Goal: Find specific page/section: Find specific page/section

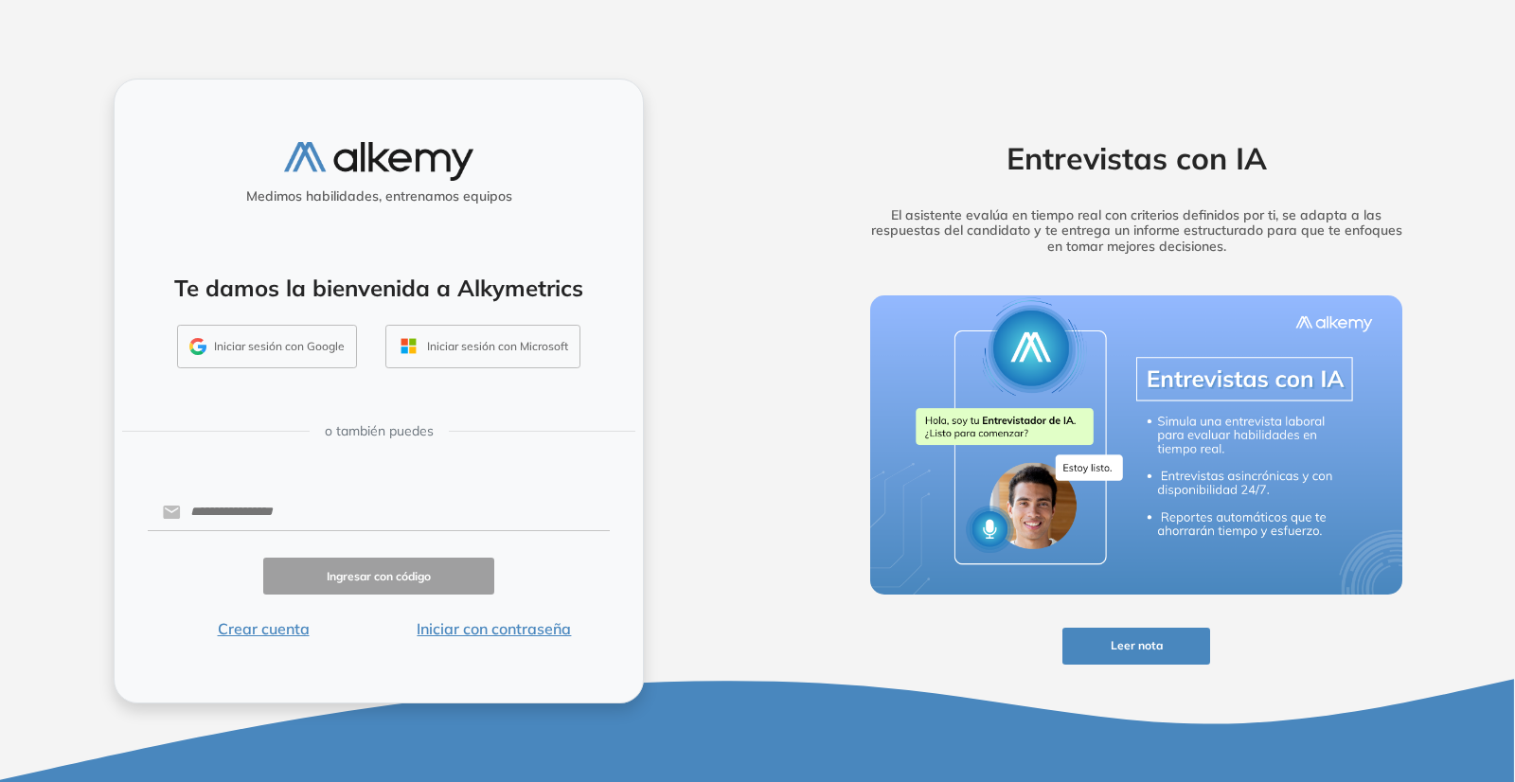
click at [267, 342] on button "Iniciar sesión con Google" at bounding box center [267, 347] width 180 height 44
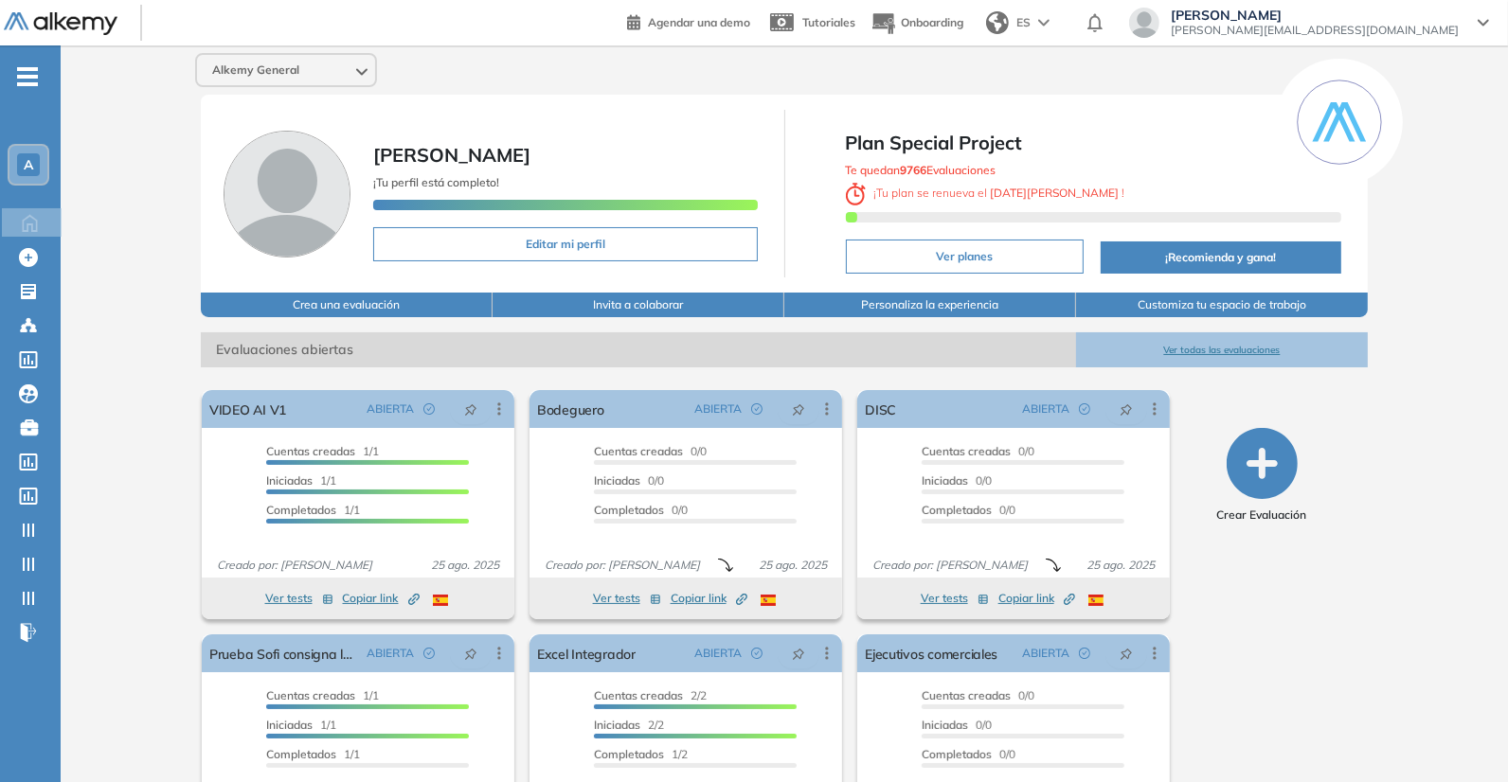
click at [25, 70] on span "-" at bounding box center [27, 74] width 21 height 15
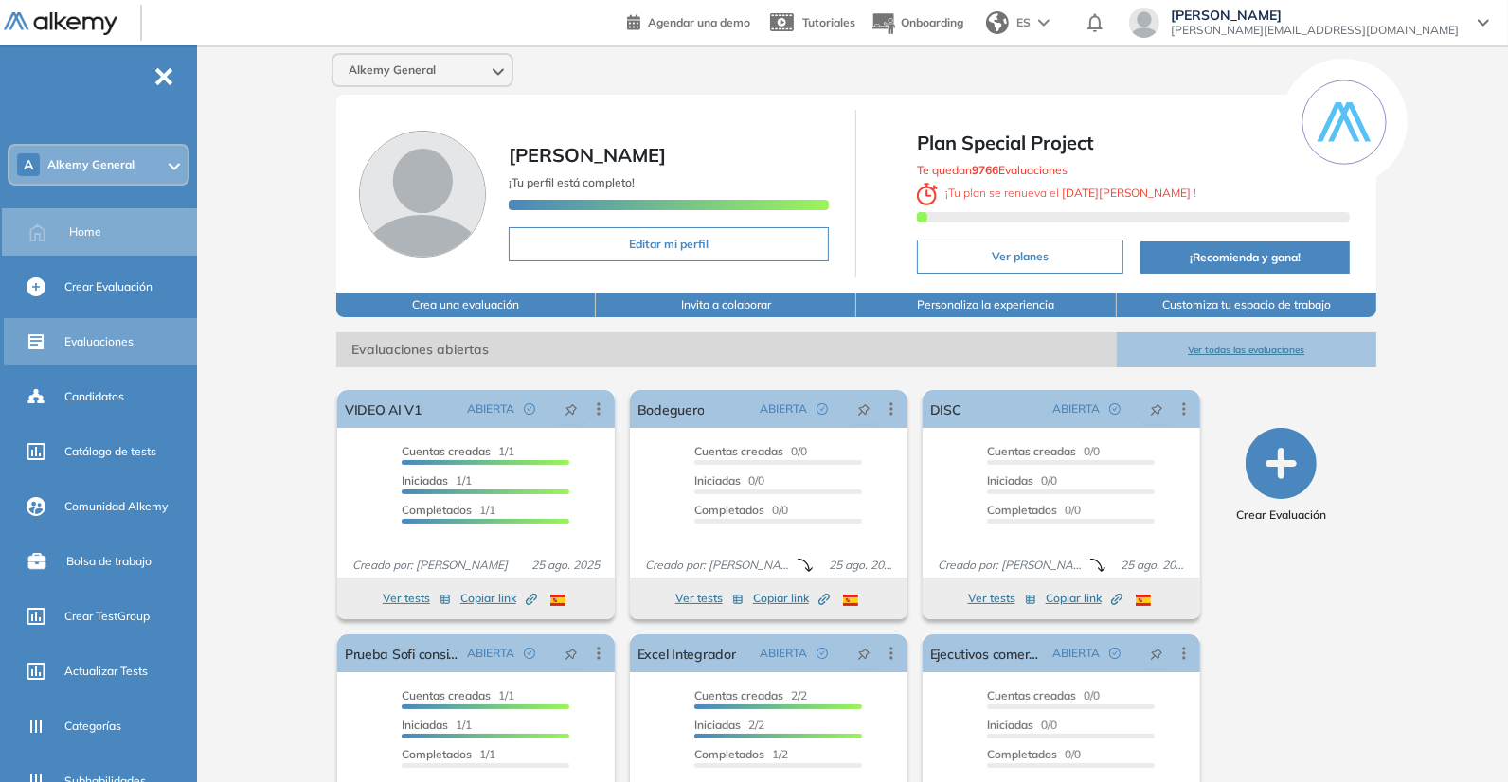
click at [115, 329] on div "Evaluaciones" at bounding box center [128, 342] width 129 height 32
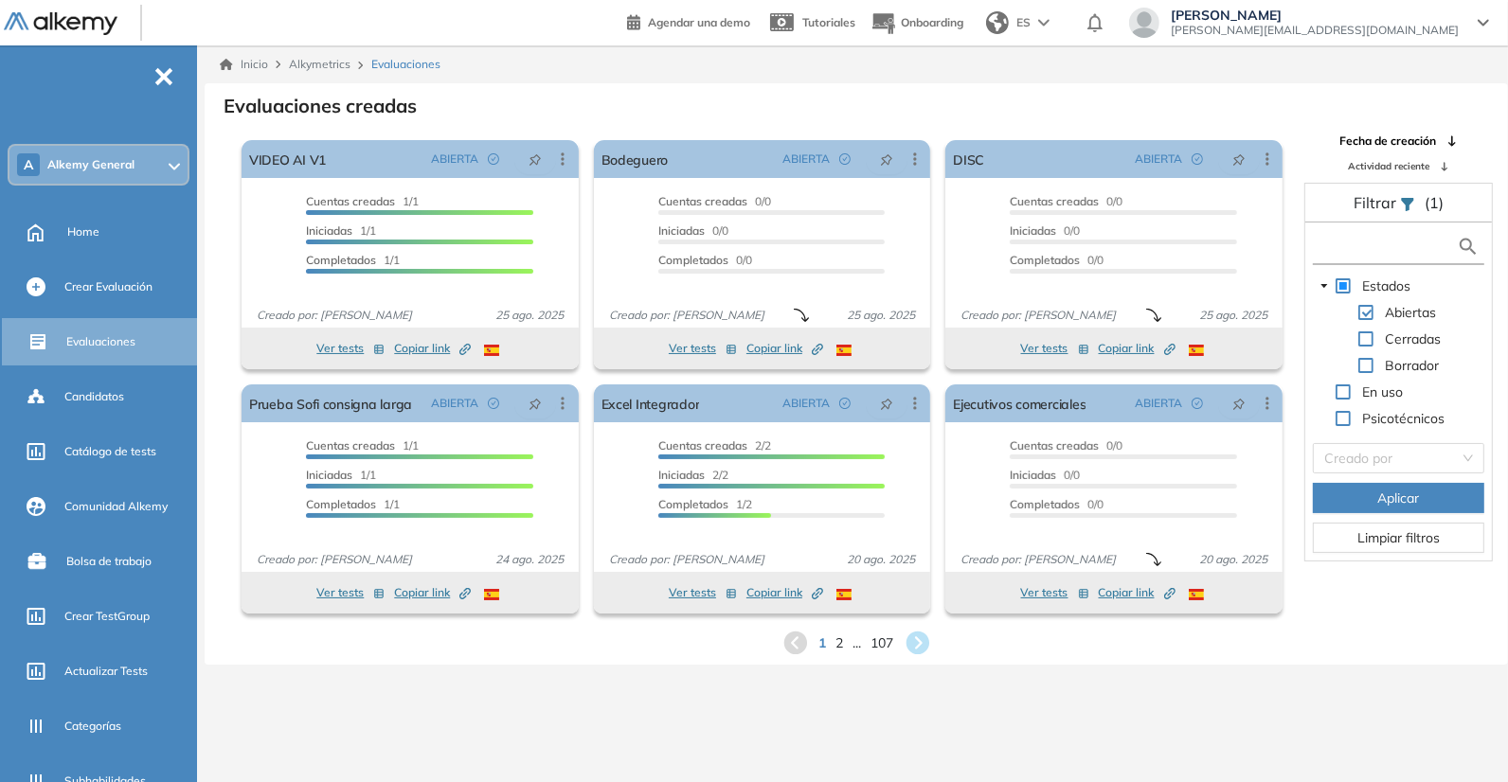
click at [1399, 240] on input "text" at bounding box center [1386, 247] width 139 height 20
type input "**********"
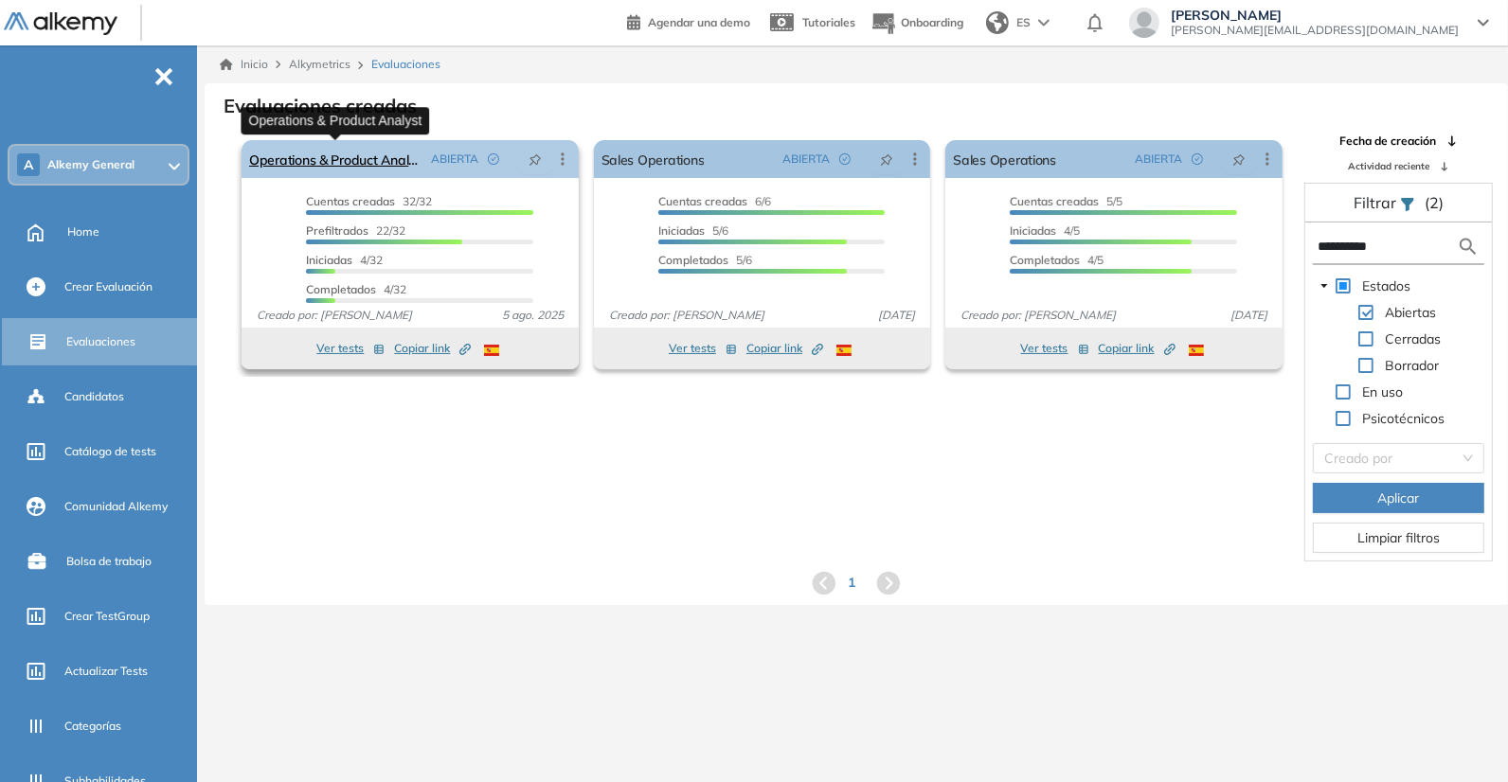
click at [370, 166] on link "Operations & Product Analyst" at bounding box center [336, 159] width 174 height 38
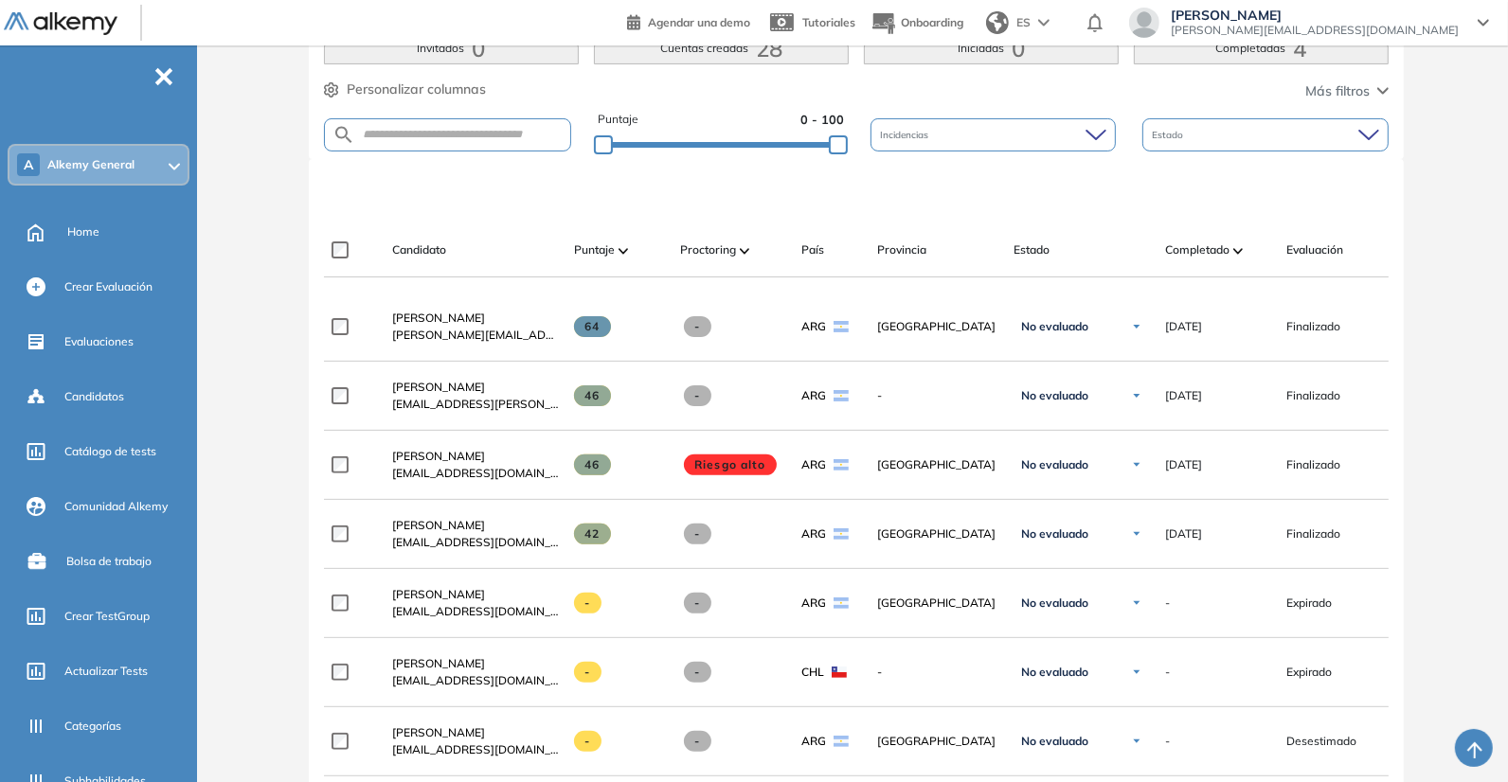
scroll to position [437, 0]
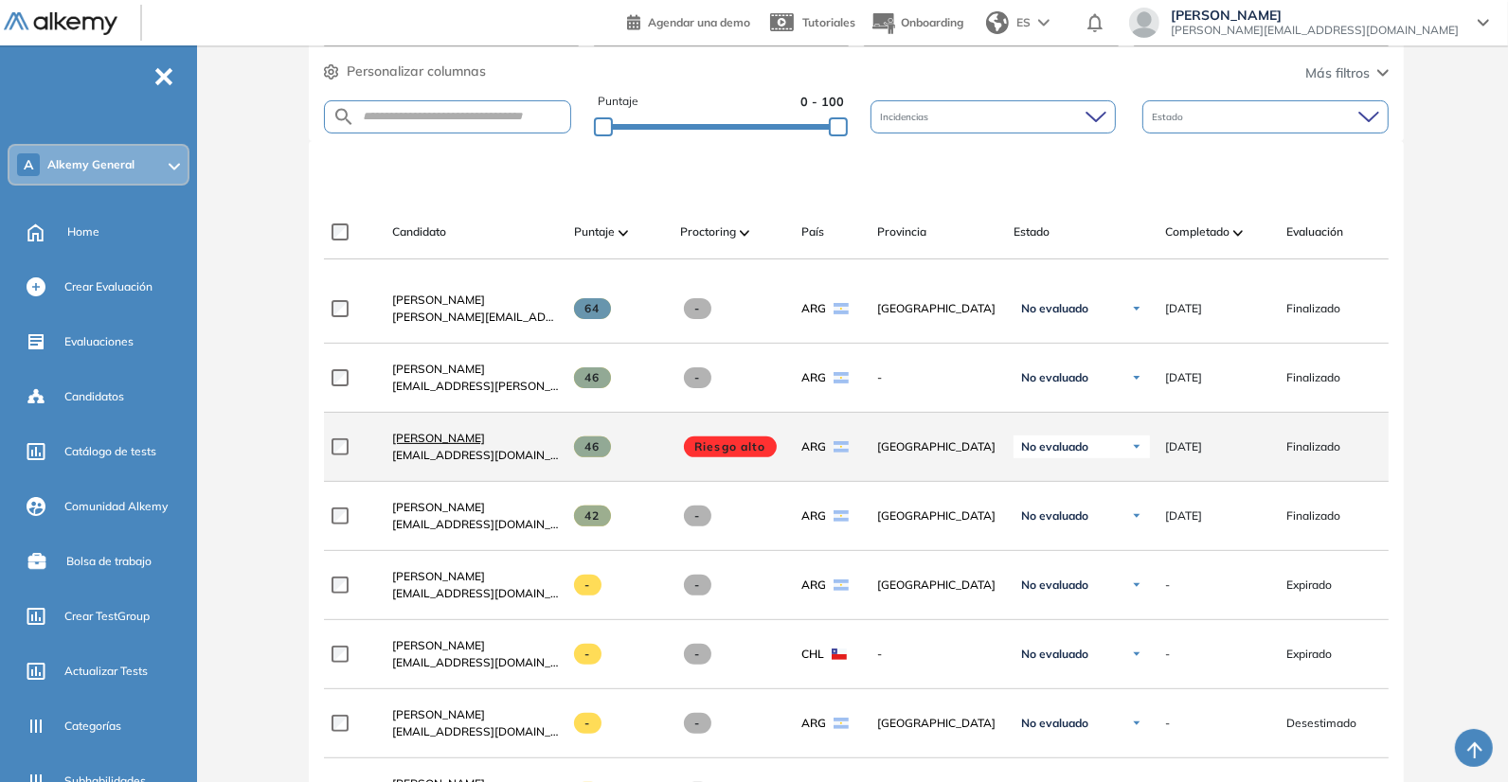
click at [443, 436] on span "[PERSON_NAME]" at bounding box center [438, 438] width 93 height 14
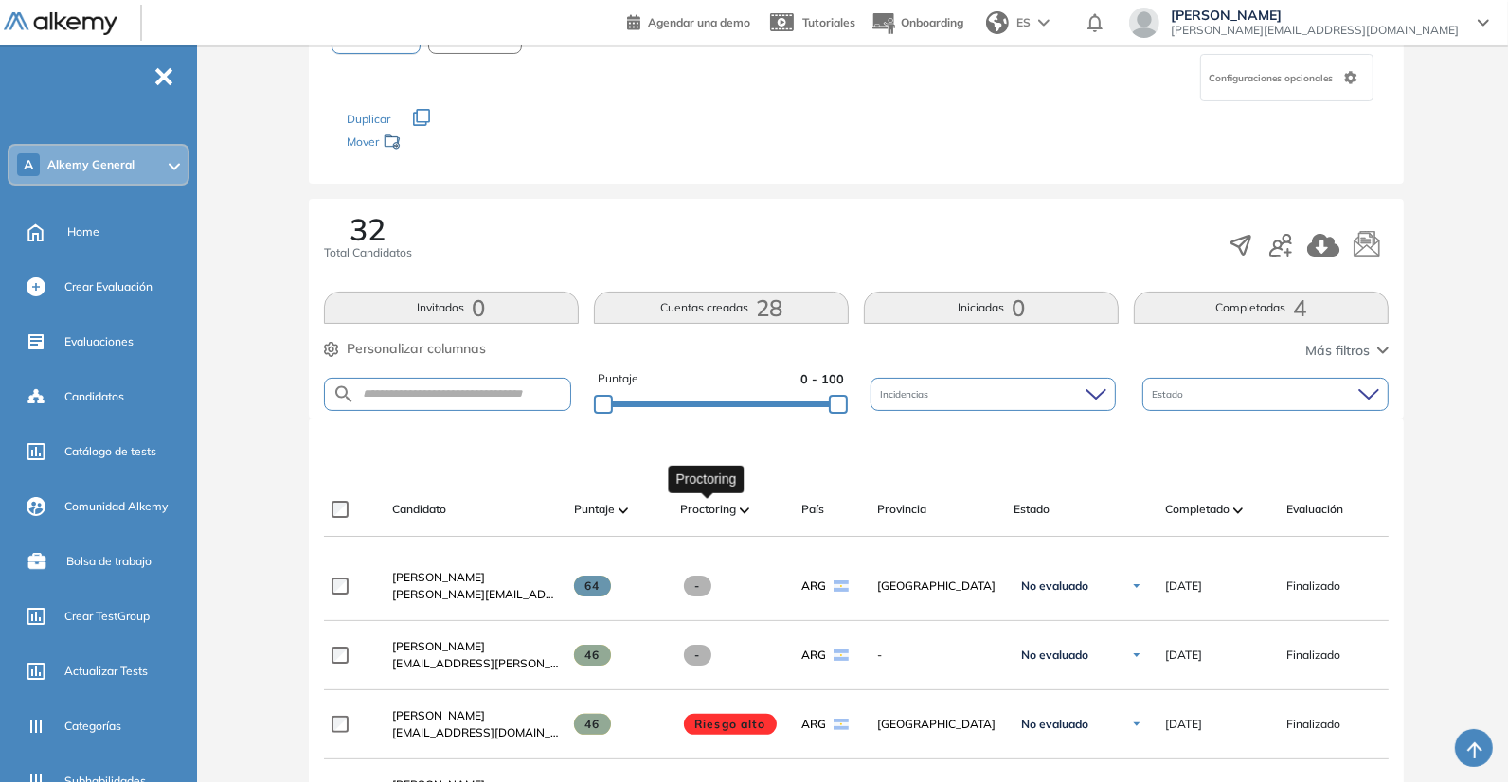
scroll to position [251, 0]
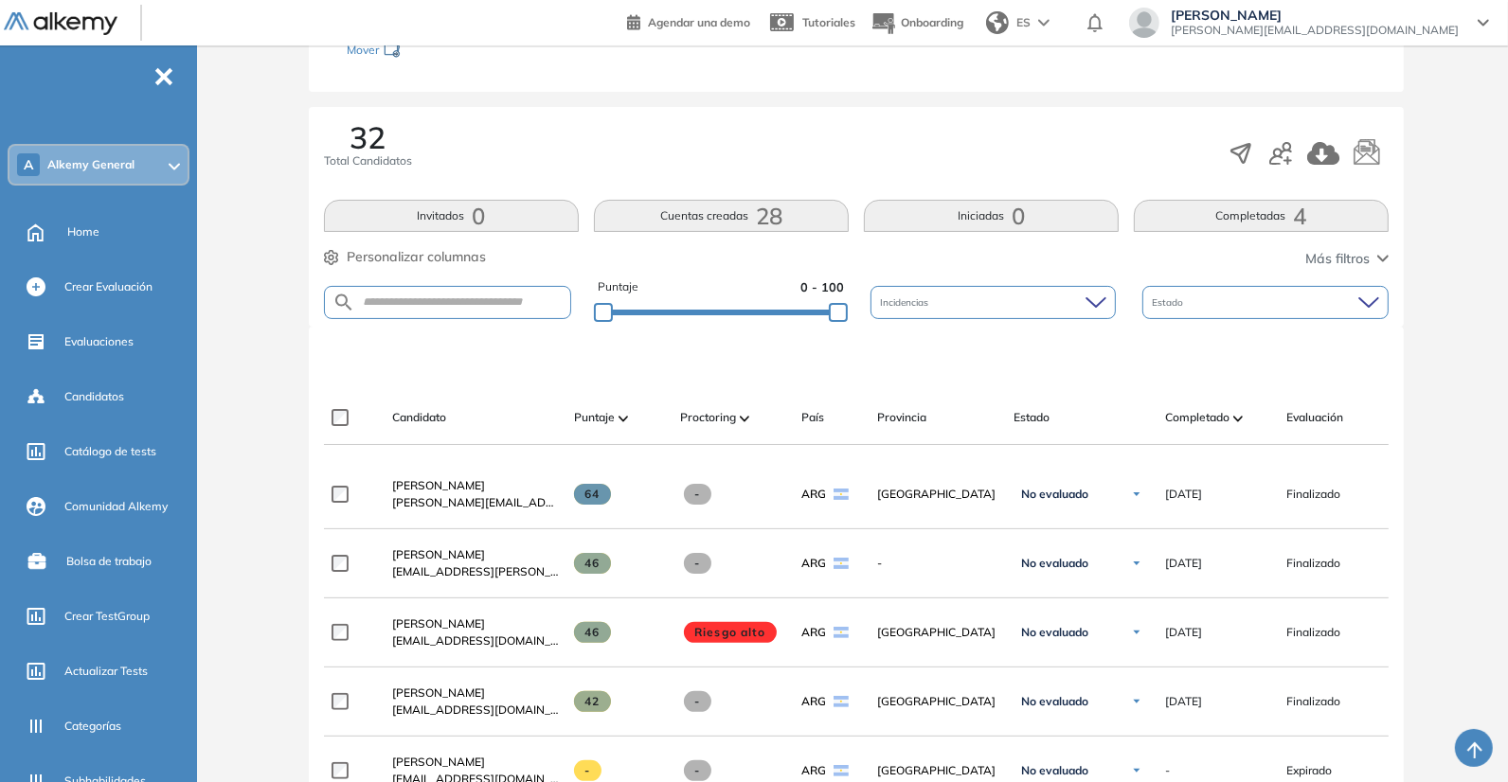
click at [740, 419] on img at bounding box center [744, 419] width 9 height 6
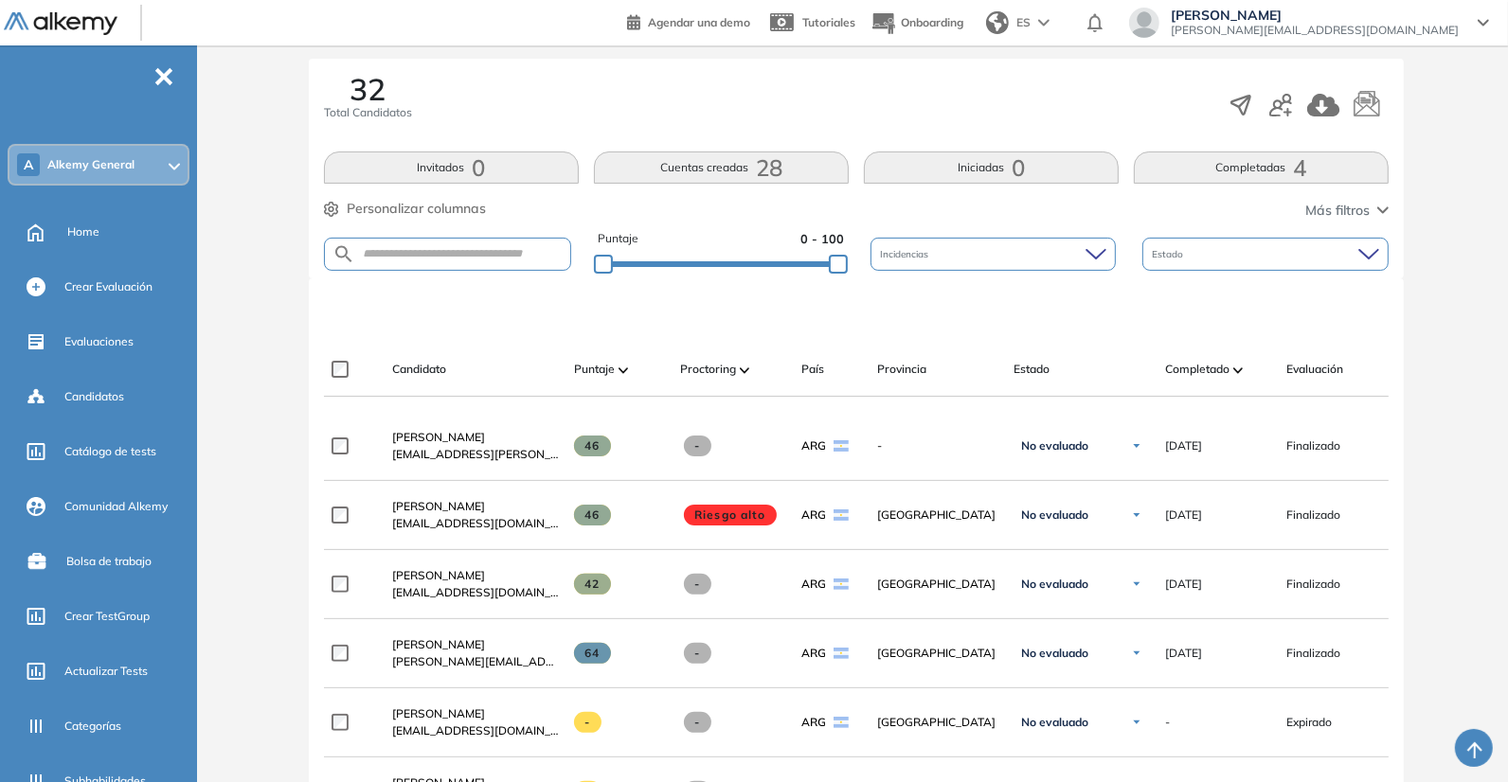
scroll to position [344, 0]
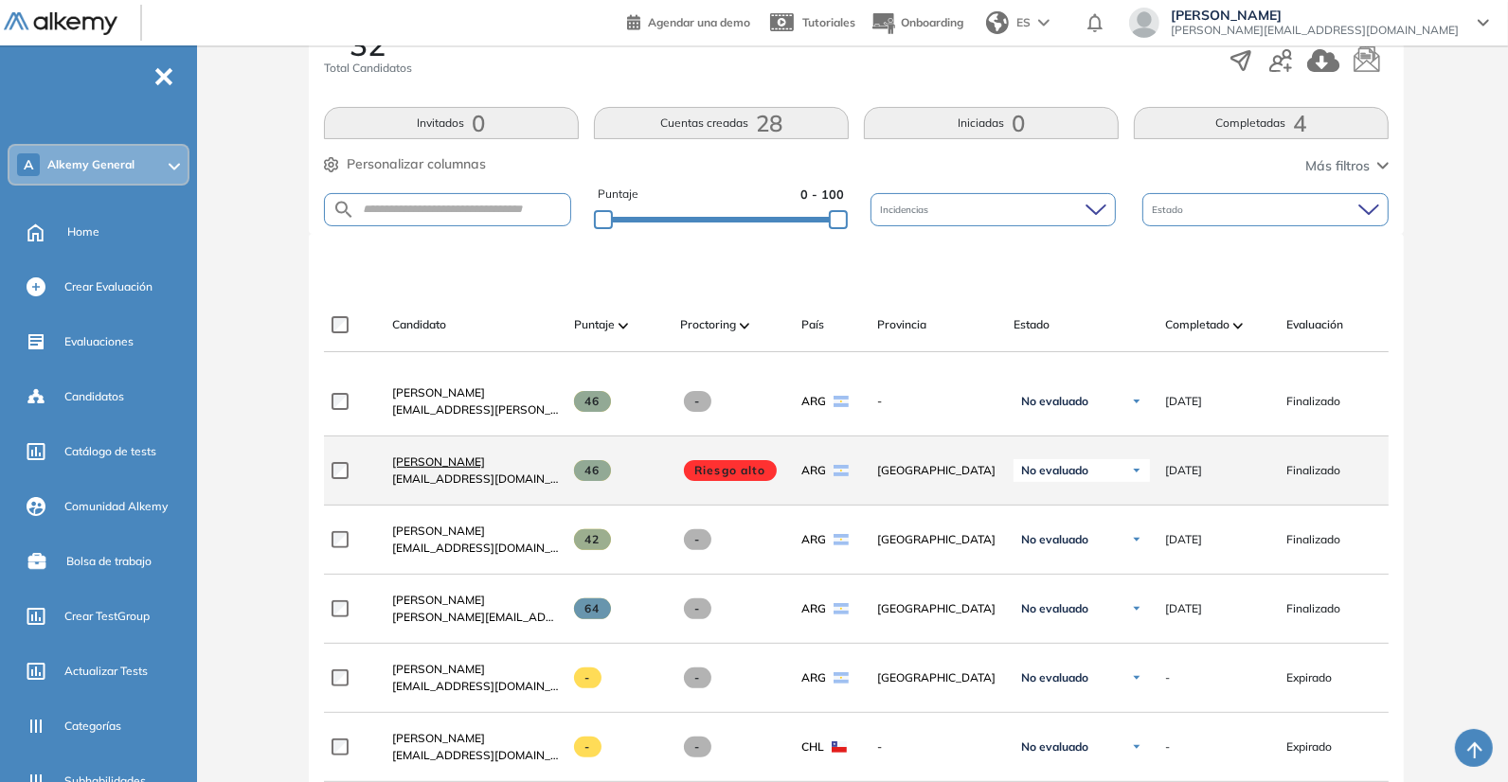
click at [416, 465] on span "[PERSON_NAME]" at bounding box center [438, 462] width 93 height 14
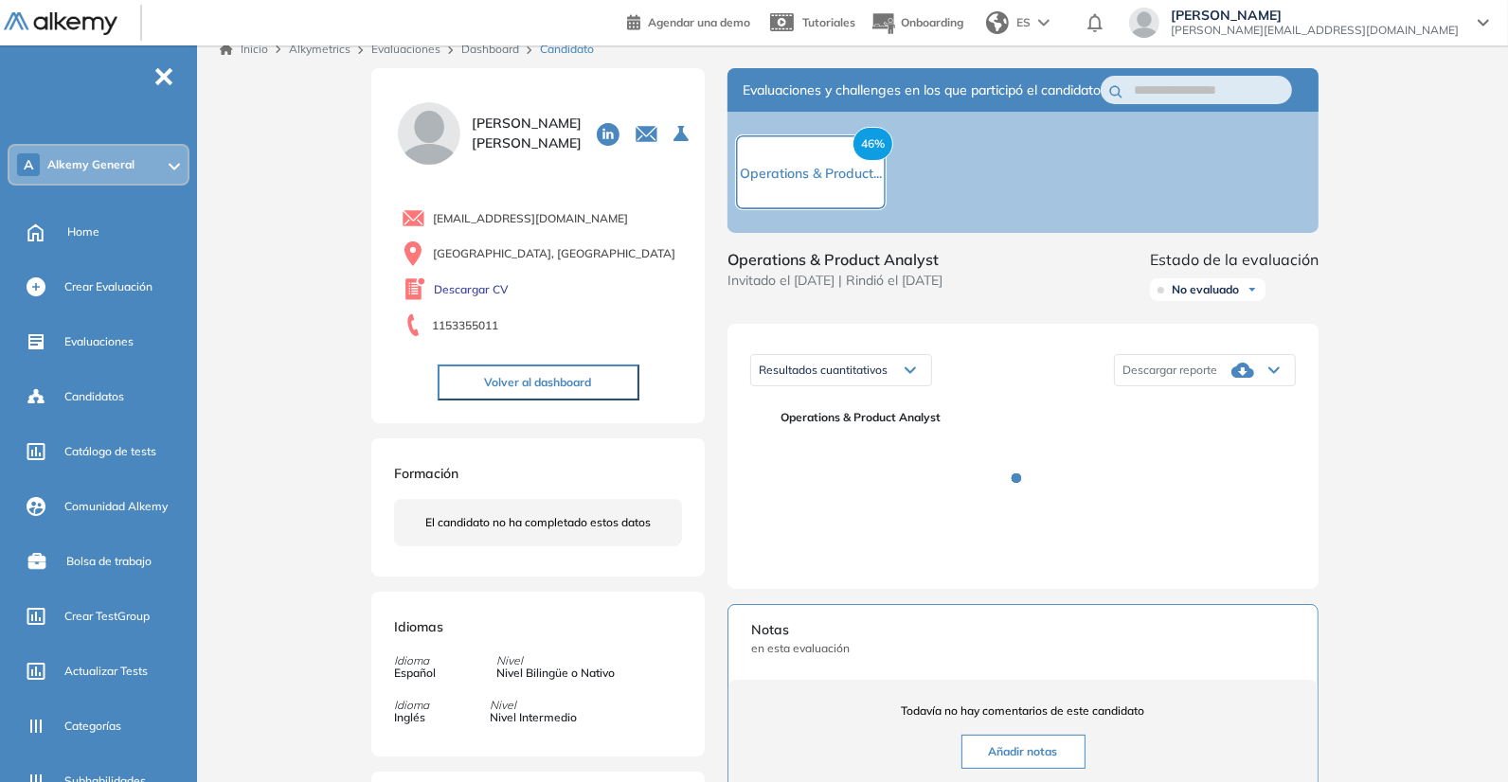
scroll to position [16, 0]
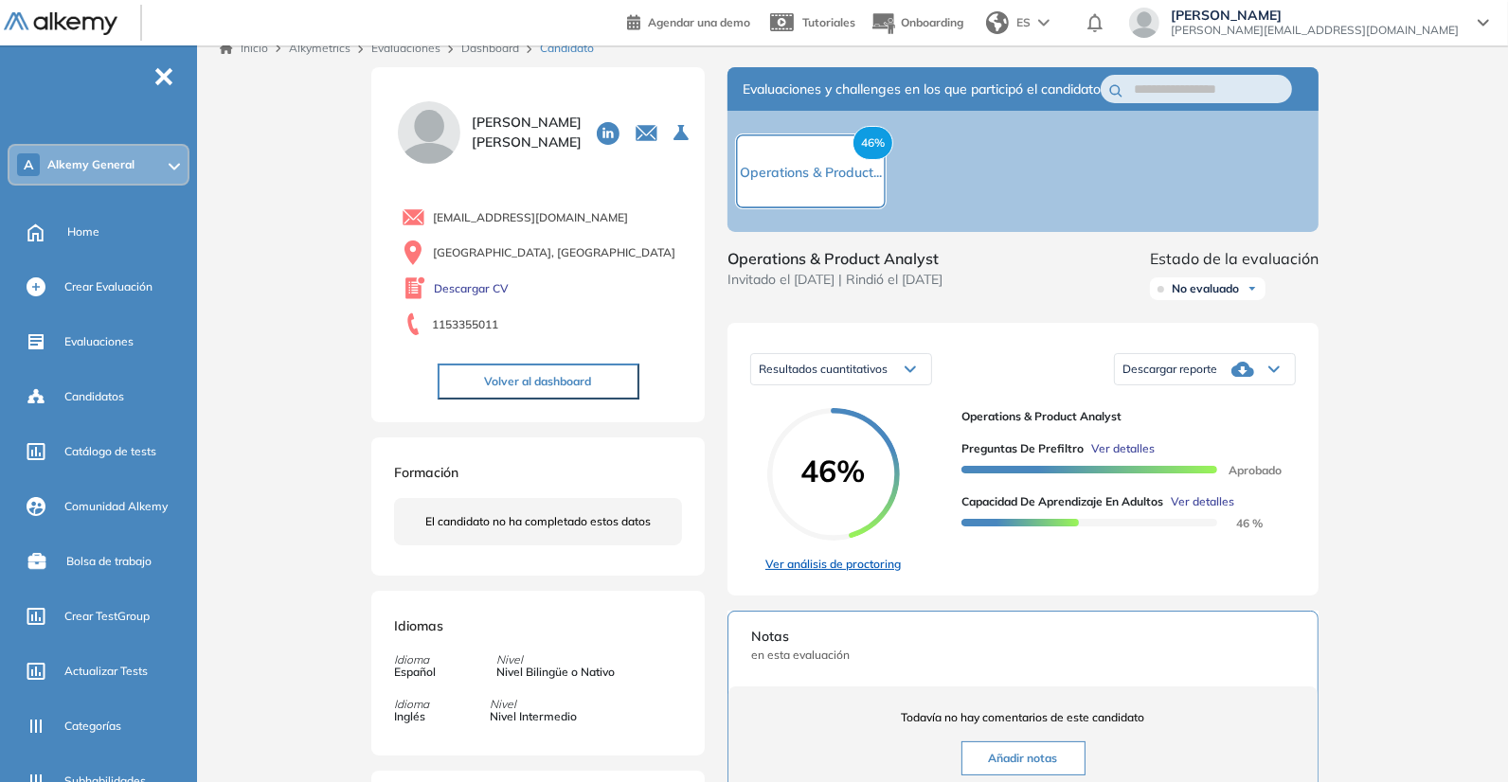
click at [874, 573] on link "Ver análisis de proctoring" at bounding box center [832, 564] width 135 height 17
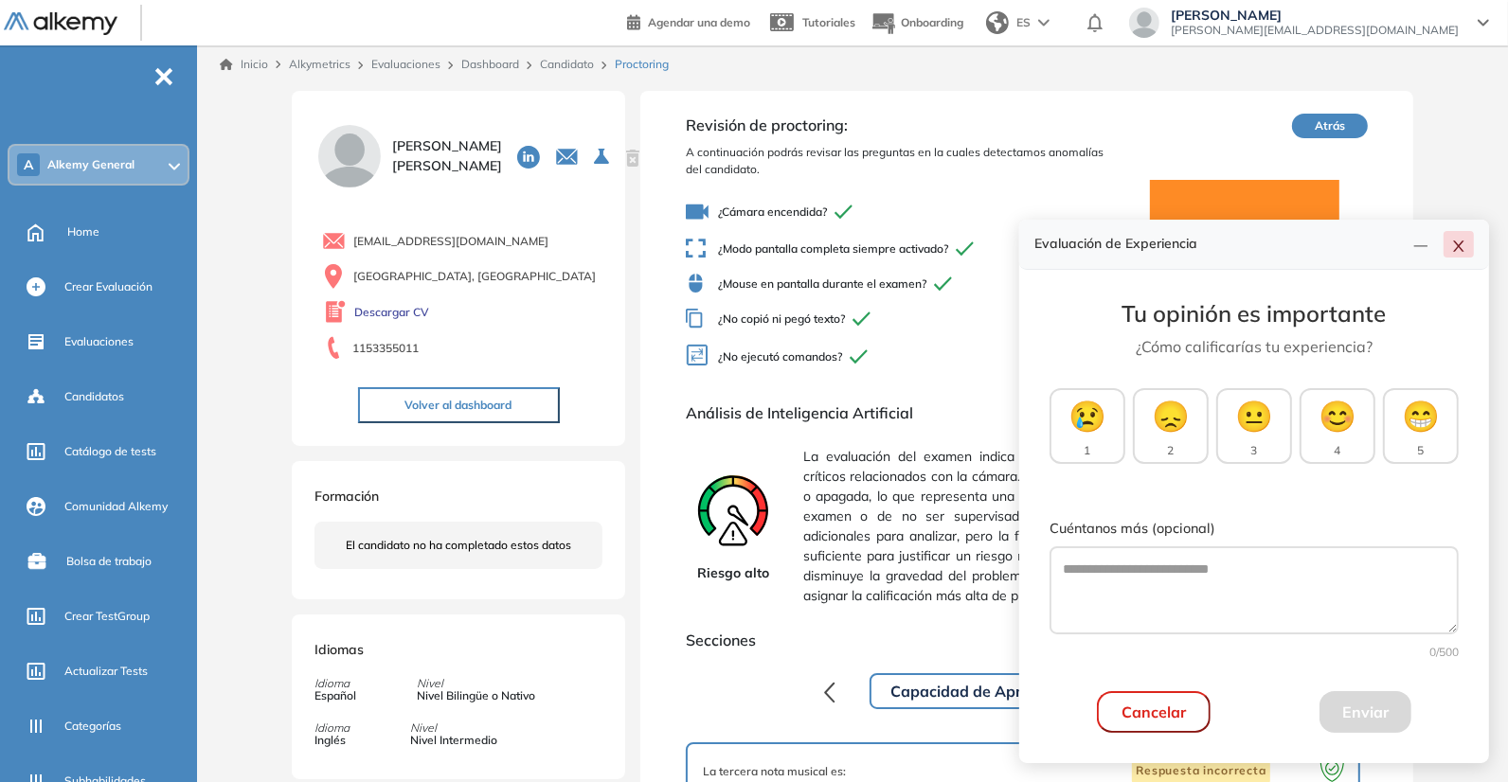
click at [1460, 244] on icon "close" at bounding box center [1458, 246] width 10 height 11
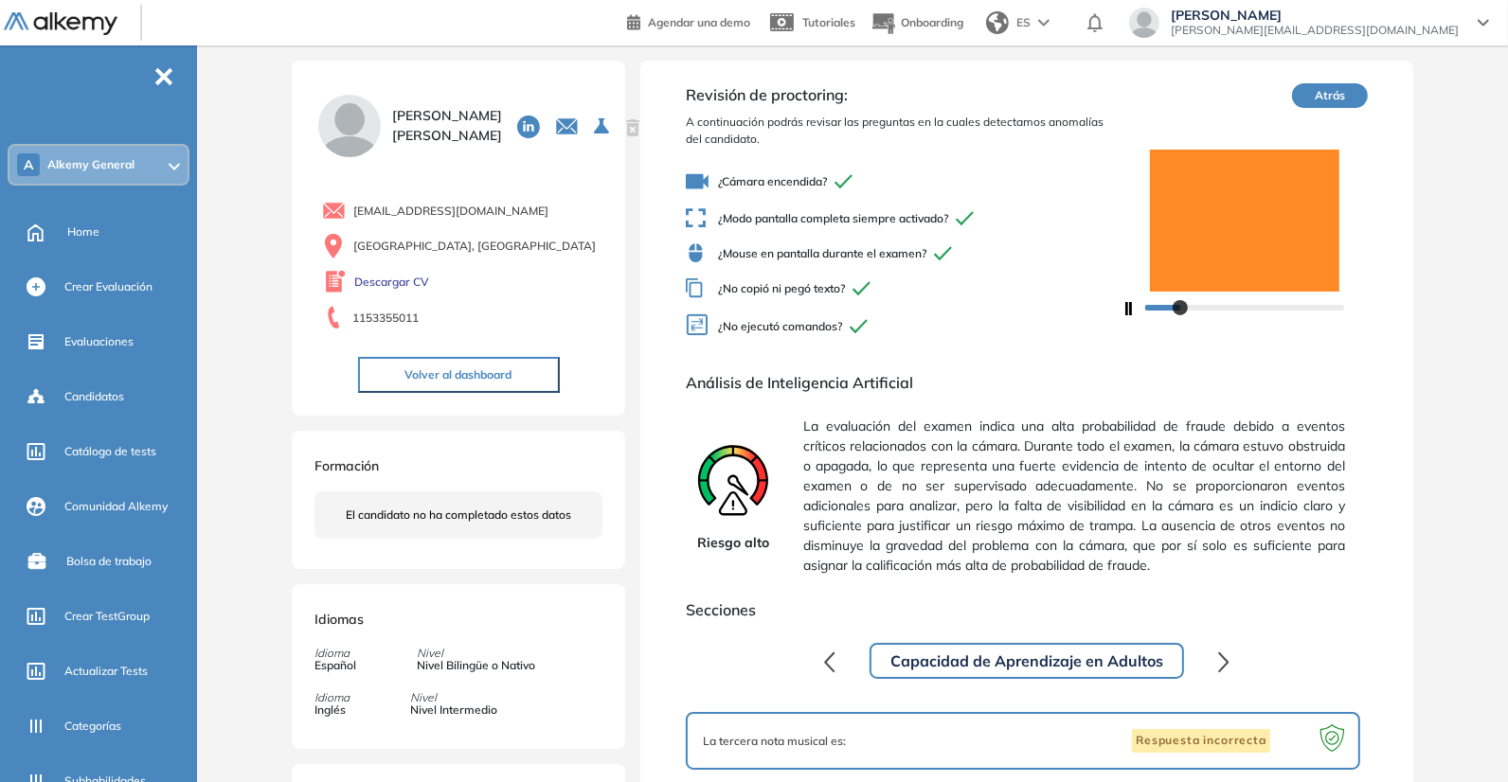
scroll to position [34, 0]
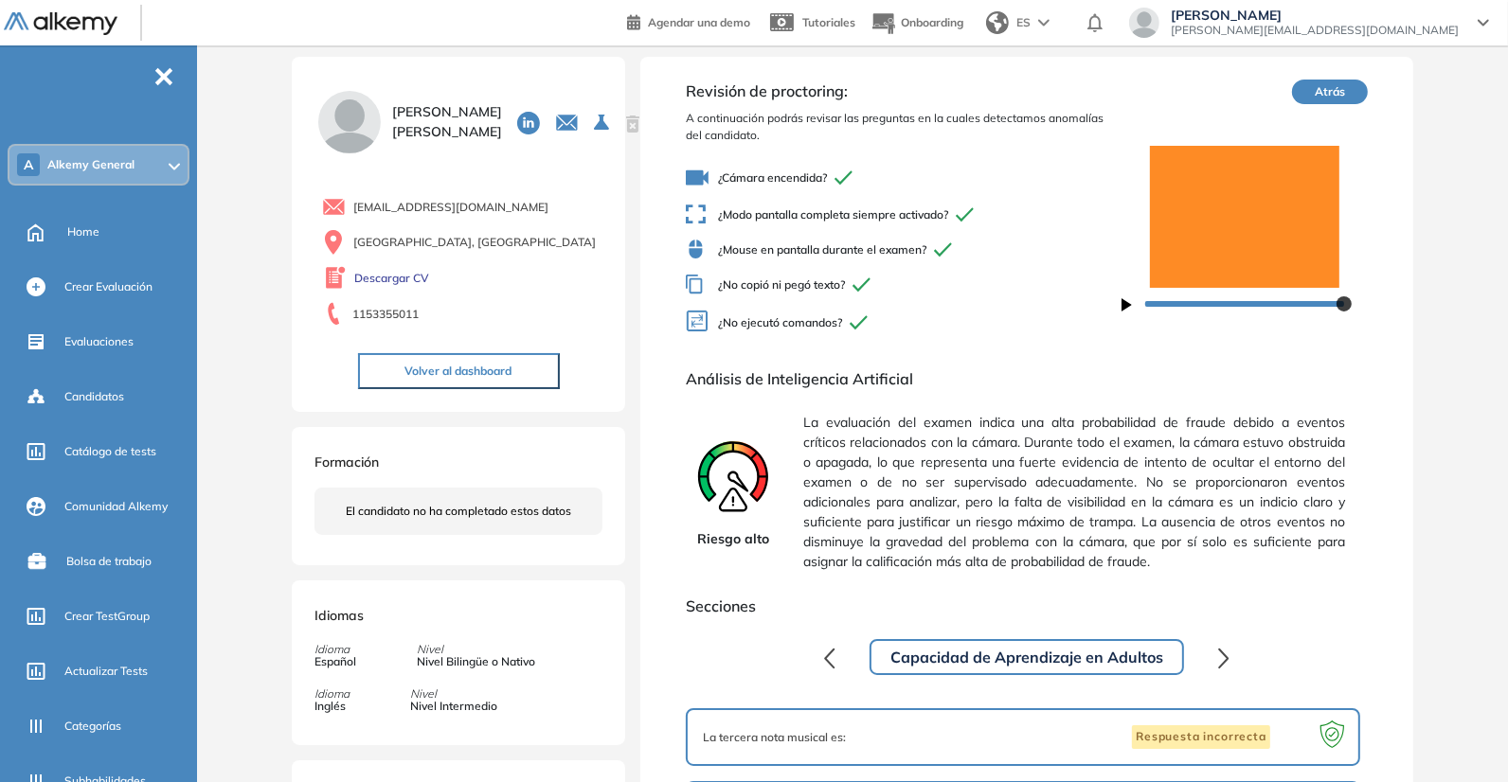
click at [970, 472] on span "La evaluación del examen indica una alta probabilidad de fraude debido a evento…" at bounding box center [1074, 492] width 542 height 174
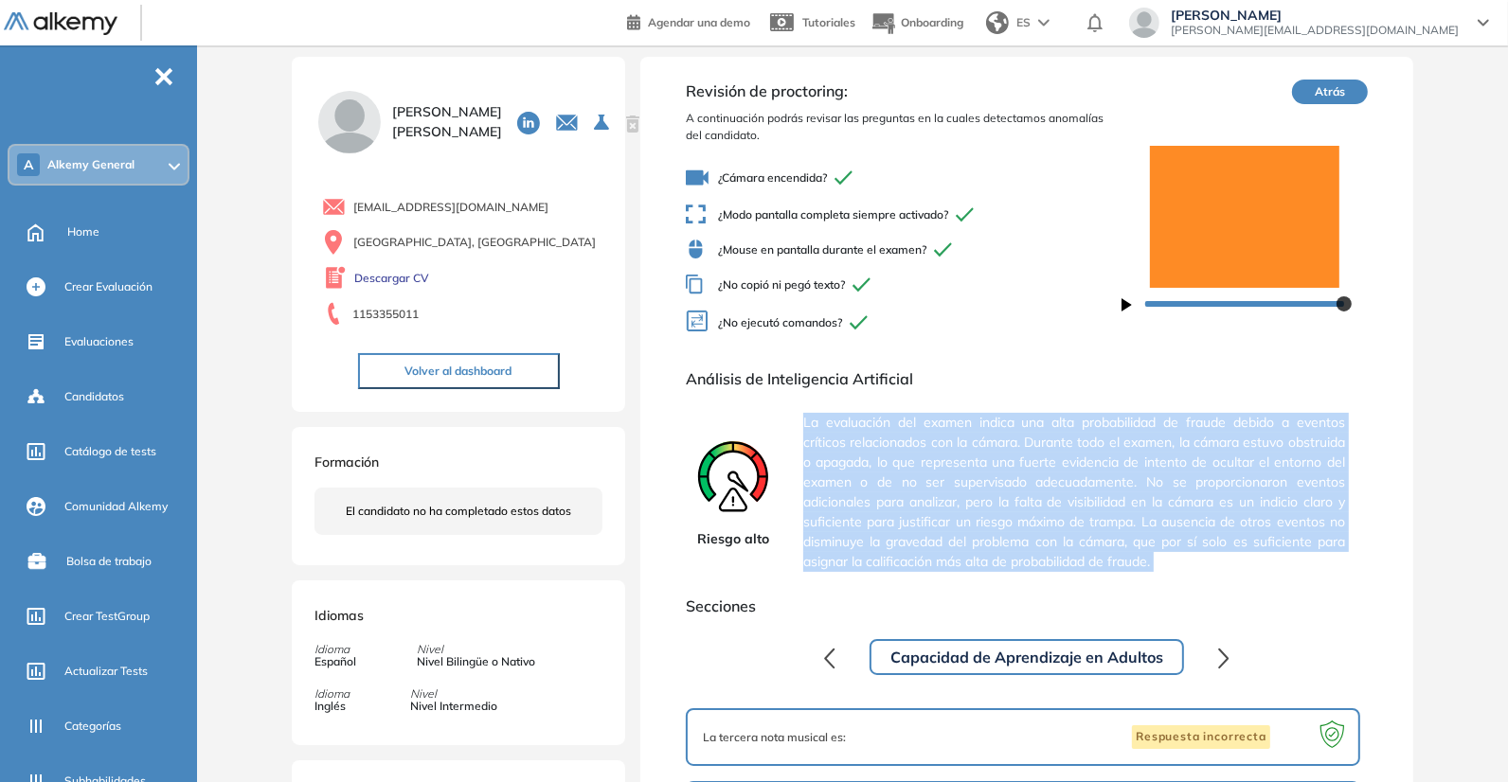
click at [970, 472] on span "La evaluación del examen indica una alta probabilidad de fraude debido a evento…" at bounding box center [1074, 492] width 542 height 174
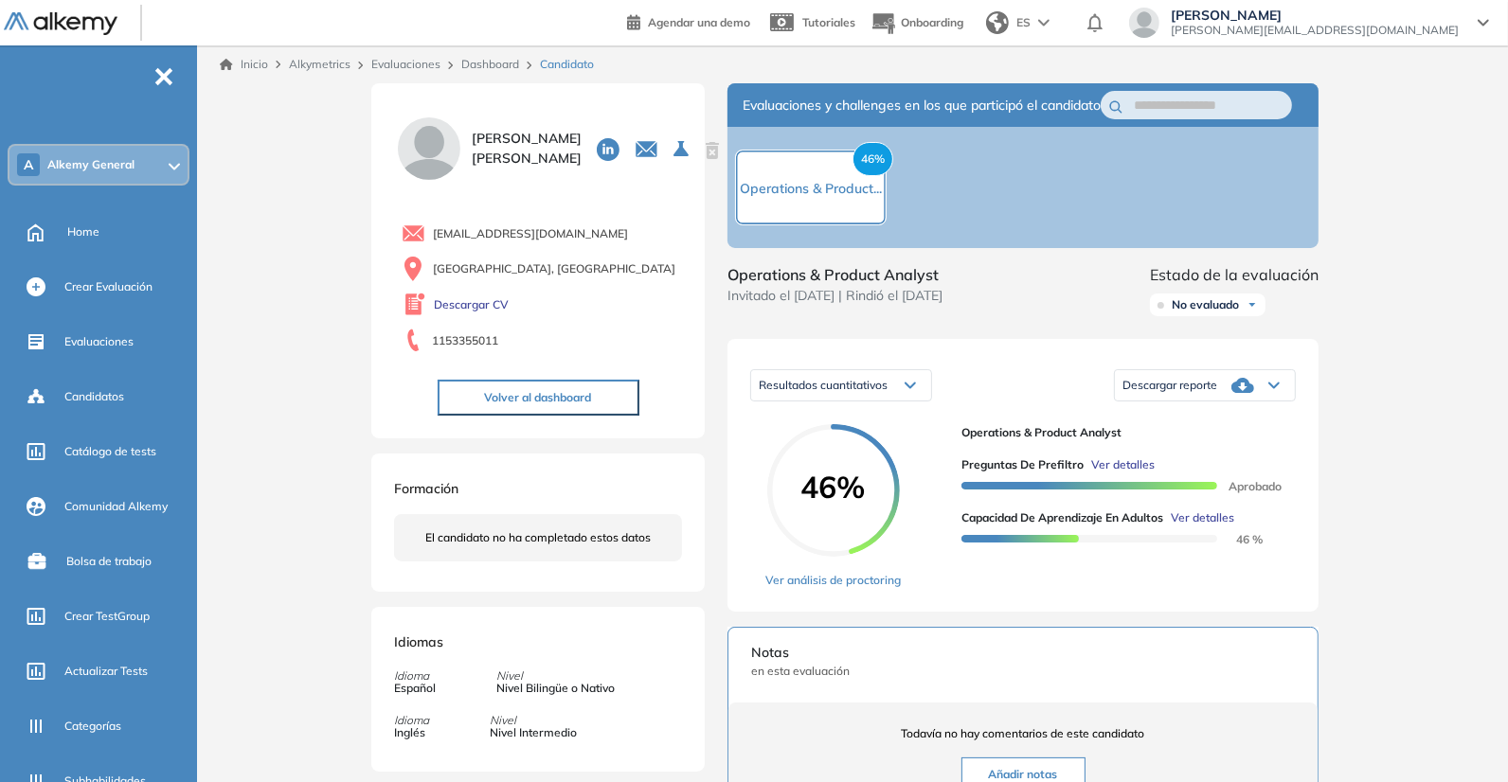
click at [492, 71] on div "Dashboard" at bounding box center [493, 64] width 79 height 17
click at [501, 59] on link "Dashboard" at bounding box center [490, 64] width 58 height 14
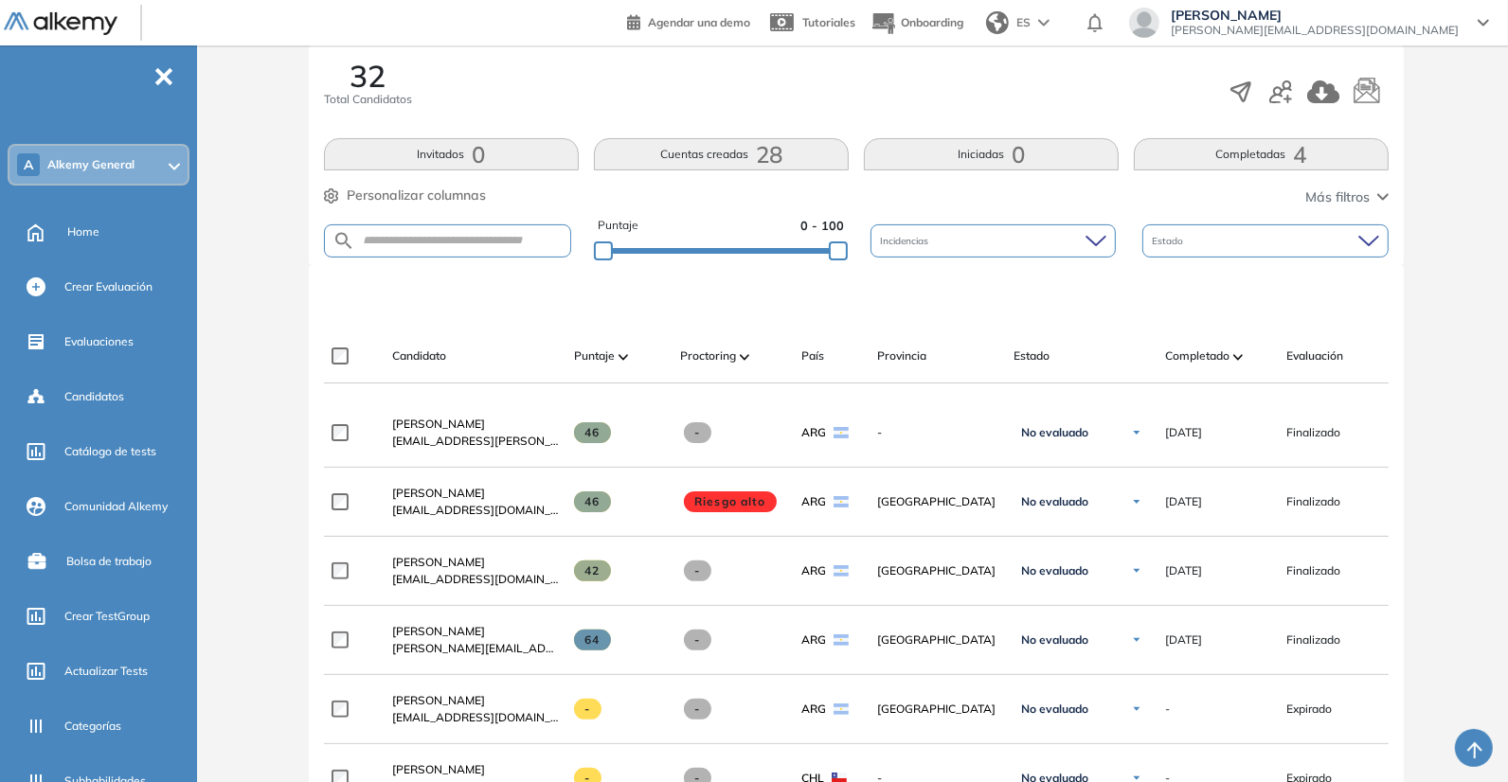
scroll to position [363, 0]
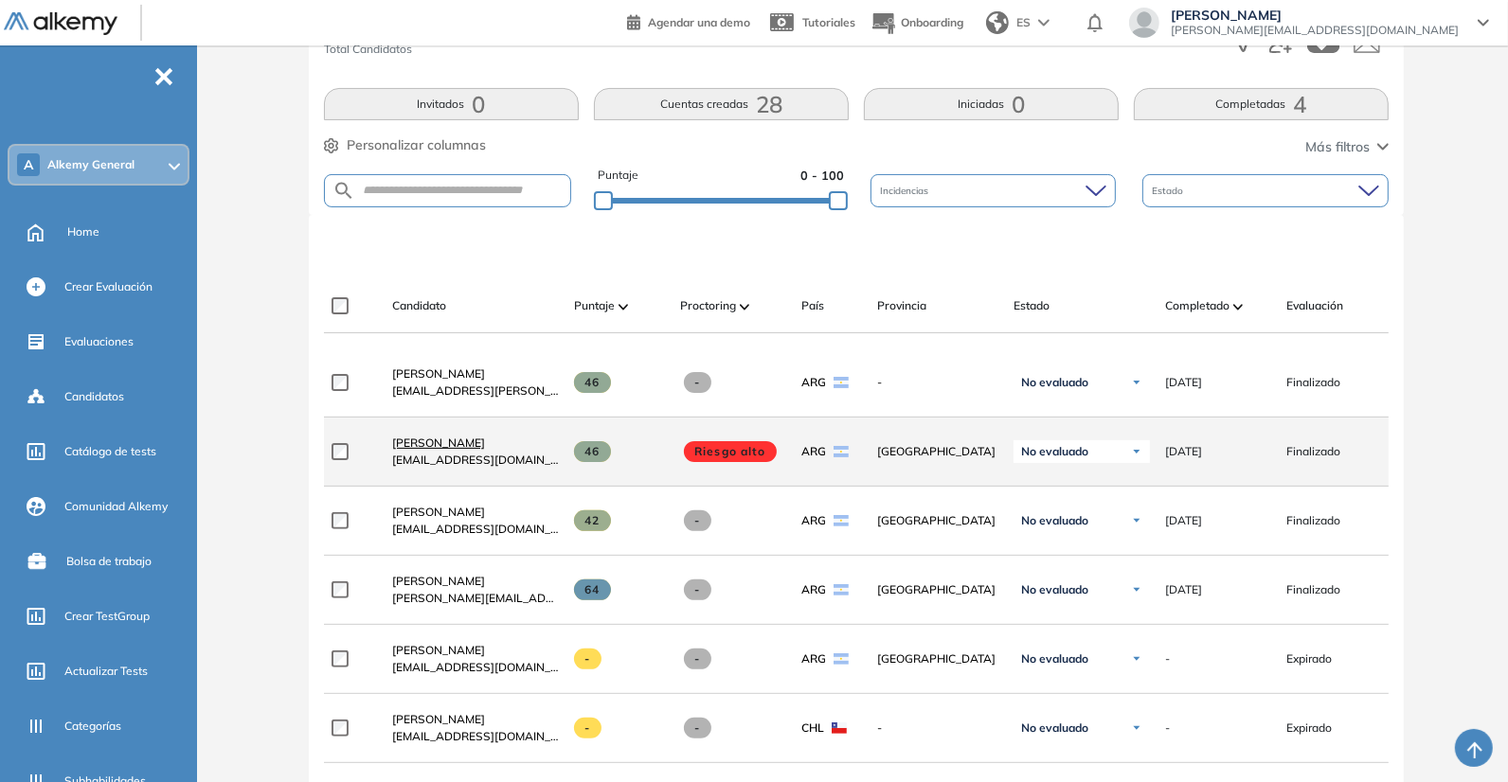
click at [444, 446] on span "[PERSON_NAME]" at bounding box center [438, 443] width 93 height 14
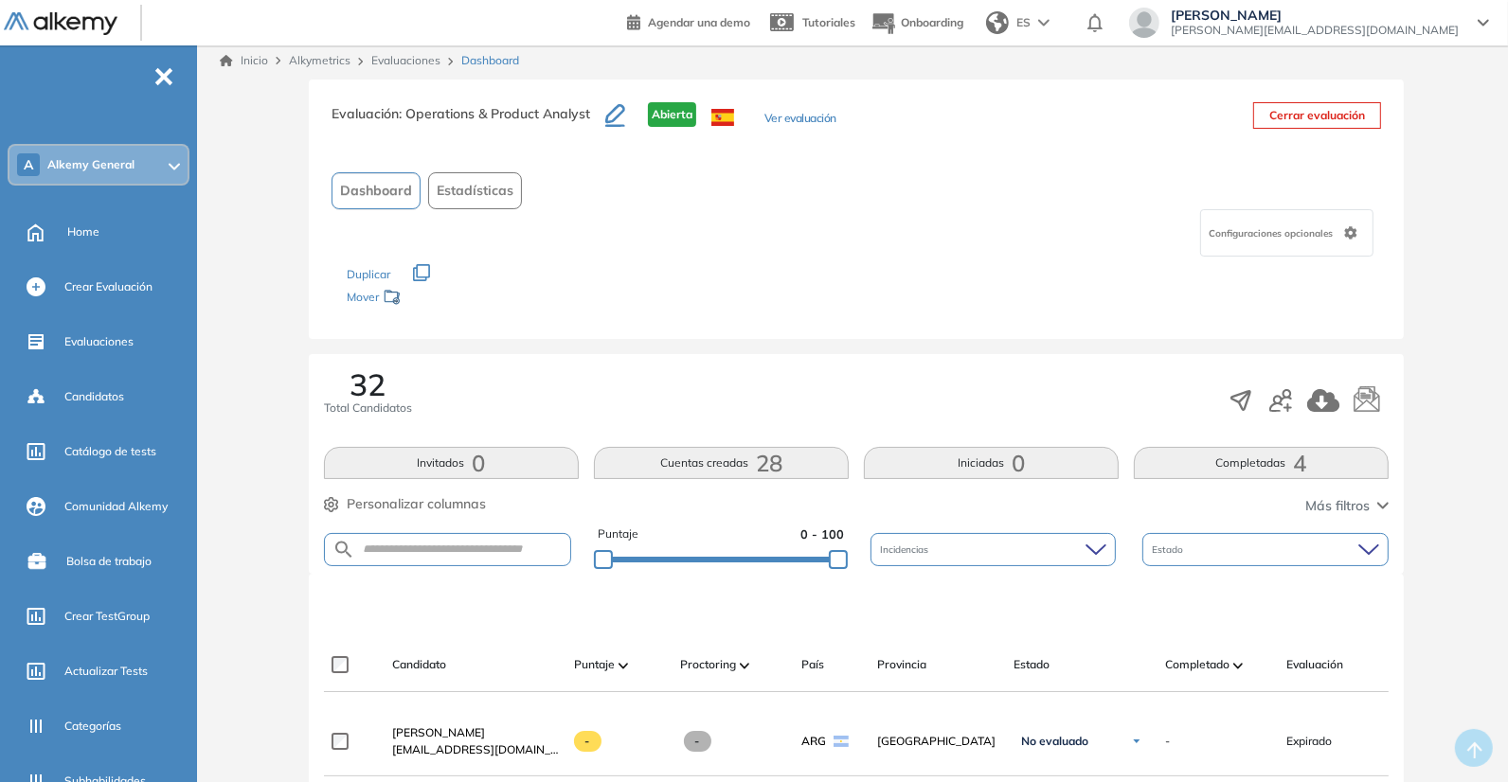
scroll to position [1, 0]
